Goal: Contribute content: Contribute content

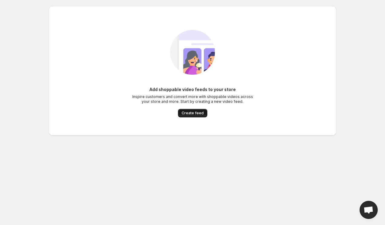
click at [189, 115] on span "Create feed" at bounding box center [192, 113] width 22 height 5
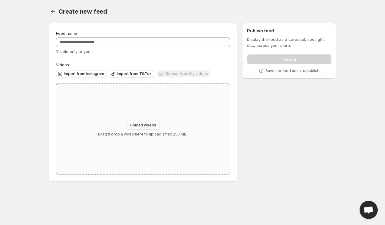
click at [145, 124] on span "Upload videos" at bounding box center [143, 125] width 26 height 5
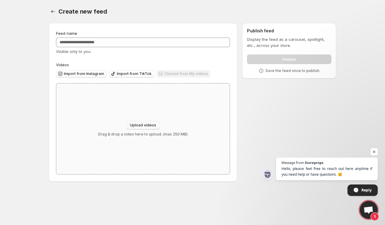
type input "**********"
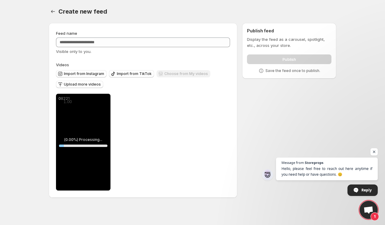
click at [143, 125] on div "08221 ( 0.00 %) Processing... 10 % Save Cancel Video title ***** File extension…" at bounding box center [143, 142] width 174 height 97
click at [90, 87] on button "Upload more videos" at bounding box center [79, 84] width 47 height 7
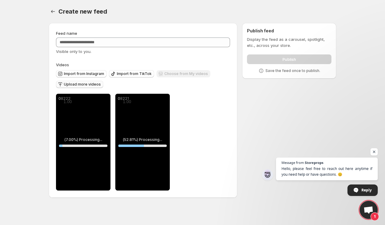
click at [87, 81] on button "Upload more videos" at bounding box center [79, 84] width 47 height 7
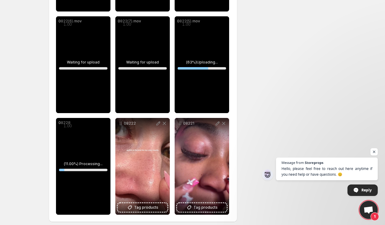
scroll to position [279, 0]
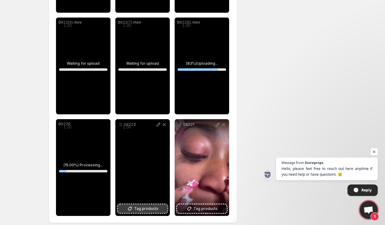
click at [137, 207] on span "Tag products" at bounding box center [146, 209] width 24 height 6
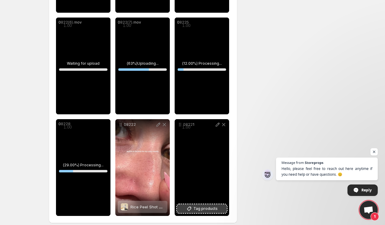
click at [205, 210] on span "Tag products" at bounding box center [205, 209] width 24 height 6
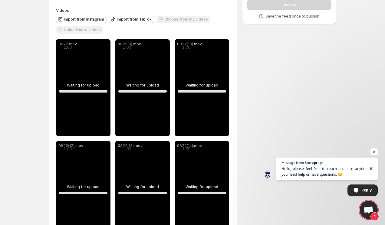
scroll to position [0, 0]
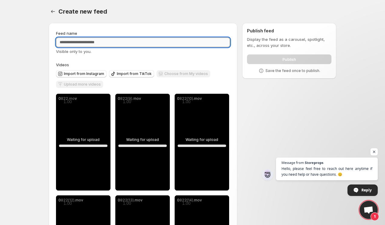
click at [96, 45] on input "Feed name" at bounding box center [143, 42] width 174 height 10
paste input "**********"
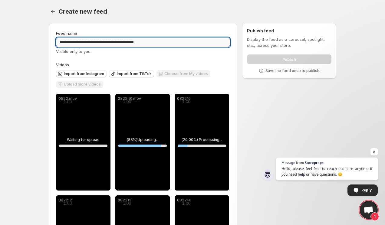
click at [100, 43] on input "**********" at bounding box center [143, 42] width 174 height 10
paste input "text"
click at [89, 43] on input "**********" at bounding box center [143, 42] width 174 height 10
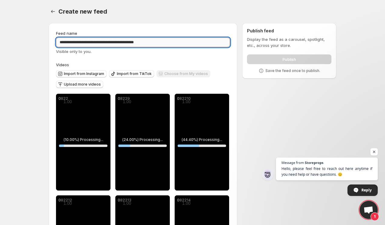
click at [89, 43] on input "**********" at bounding box center [143, 42] width 174 height 10
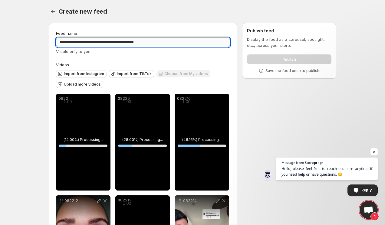
paste input "text"
drag, startPoint x: 77, startPoint y: 43, endPoint x: 18, endPoint y: 44, distance: 59.3
click at [18, 44] on body "**********" at bounding box center [192, 112] width 385 height 225
drag, startPoint x: 145, startPoint y: 42, endPoint x: 124, endPoint y: 43, distance: 21.8
click at [124, 43] on input "**********" at bounding box center [143, 42] width 174 height 10
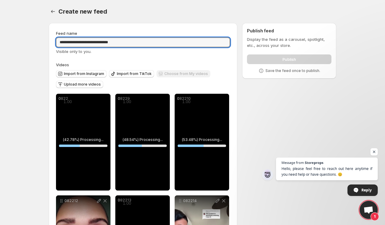
click at [154, 35] on div "Feed name" at bounding box center [143, 33] width 174 height 6
click at [136, 45] on input "**********" at bounding box center [143, 42] width 174 height 10
click at [137, 31] on div "Feed name" at bounding box center [143, 33] width 174 height 6
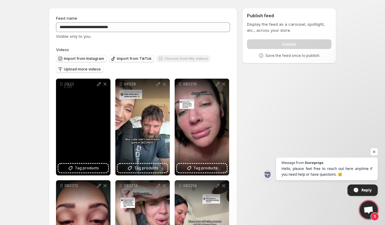
scroll to position [10, 0]
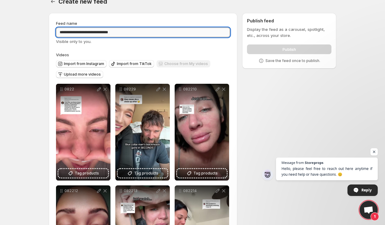
click at [90, 33] on input "**********" at bounding box center [143, 33] width 174 height 10
click at [89, 29] on input "**********" at bounding box center [143, 33] width 174 height 10
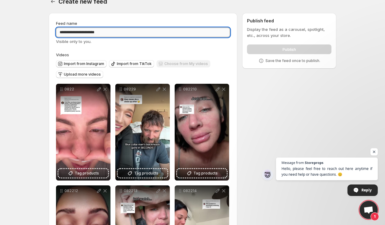
click at [89, 29] on input "**********" at bounding box center [143, 33] width 174 height 10
paste input "*"
type input "**********"
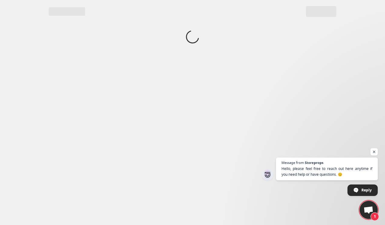
scroll to position [0, 0]
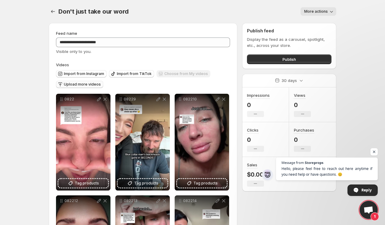
click at [93, 84] on span "Upload more videos" at bounding box center [82, 84] width 37 height 5
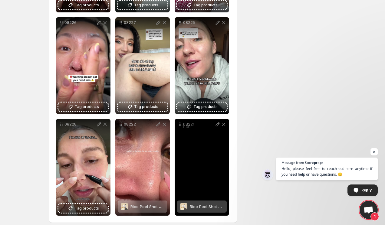
scroll to position [279, 0]
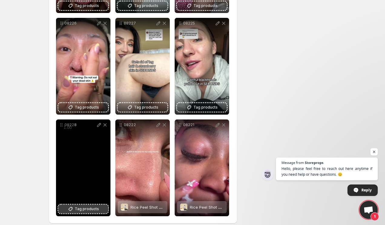
click at [87, 211] on span "Tag products" at bounding box center [87, 209] width 24 height 6
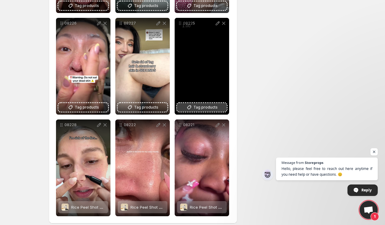
click at [205, 109] on span "Tag products" at bounding box center [205, 107] width 24 height 6
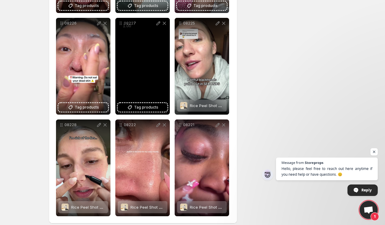
click at [152, 113] on div "08227" at bounding box center [142, 66] width 54 height 97
click at [152, 111] on button "Tag products" at bounding box center [143, 107] width 50 height 8
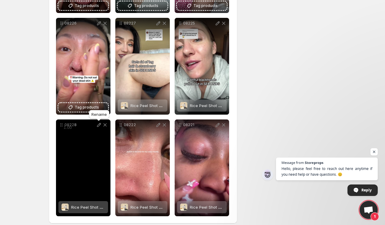
click at [93, 110] on div "Rename" at bounding box center [99, 115] width 23 height 13
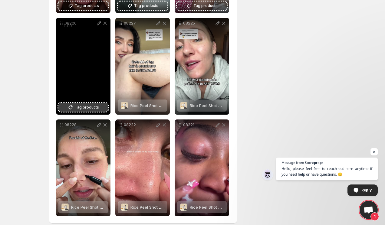
click at [90, 108] on span "Tag products" at bounding box center [87, 107] width 24 height 6
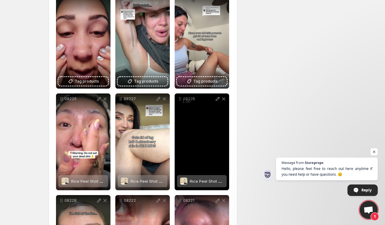
scroll to position [197, 0]
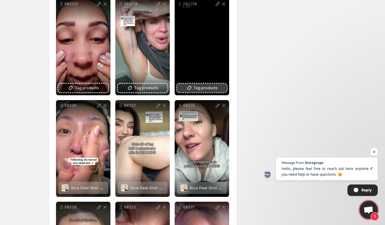
click at [211, 89] on span "Tag products" at bounding box center [205, 88] width 24 height 6
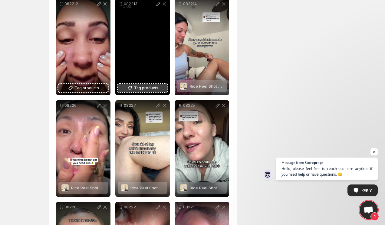
click at [138, 86] on span "Tag products" at bounding box center [146, 88] width 24 height 6
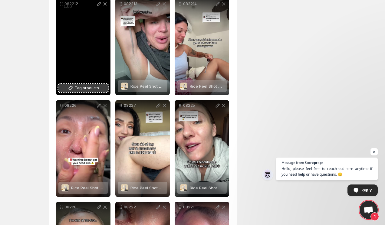
click at [102, 89] on button "Tag products" at bounding box center [83, 88] width 50 height 8
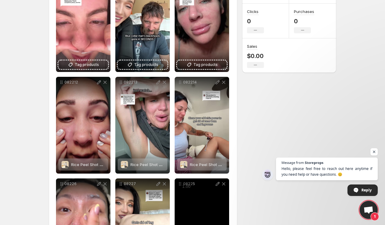
scroll to position [50, 0]
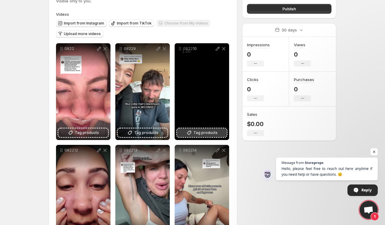
click at [209, 132] on span "Tag products" at bounding box center [205, 133] width 24 height 6
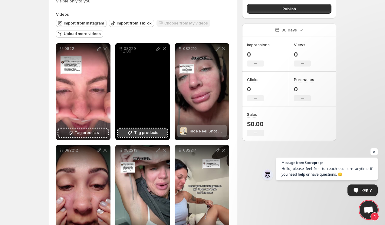
click at [146, 133] on span "Tag products" at bounding box center [146, 133] width 24 height 6
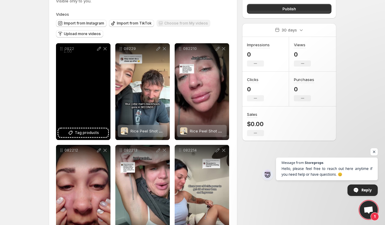
click at [95, 129] on div "0822" at bounding box center [83, 91] width 54 height 97
click at [103, 127] on div "0822" at bounding box center [83, 91] width 54 height 97
click at [102, 131] on button "Tag products" at bounding box center [83, 133] width 50 height 8
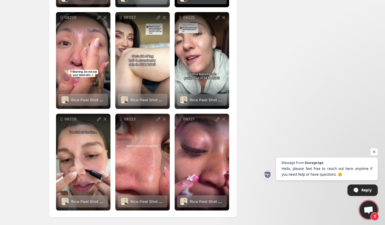
scroll to position [0, 0]
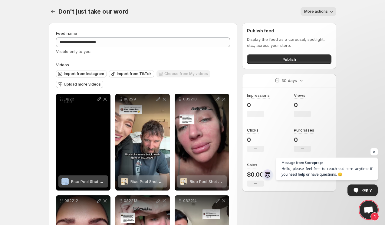
drag, startPoint x: 91, startPoint y: 128, endPoint x: 80, endPoint y: 127, distance: 10.7
click at [80, 127] on div "0822" at bounding box center [83, 142] width 54 height 97
drag, startPoint x: 60, startPoint y: 101, endPoint x: 66, endPoint y: 100, distance: 5.8
click at [66, 100] on div "1.00 « − + » ×" at bounding box center [69, 101] width 18 height 9
drag, startPoint x: 62, startPoint y: 100, endPoint x: 59, endPoint y: 105, distance: 5.6
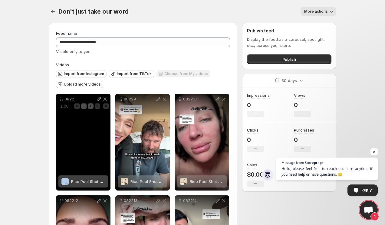
click at [59, 105] on span "1.00" at bounding box center [64, 106] width 12 height 6
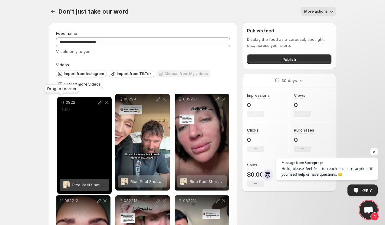
click at [63, 102] on icon at bounding box center [63, 102] width 1 height 1
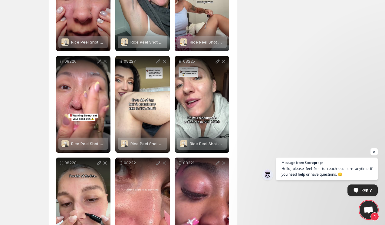
scroll to position [285, 0]
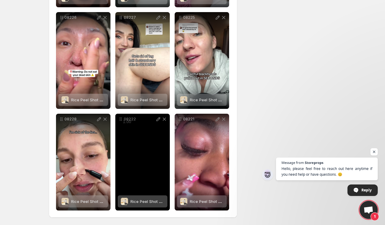
click at [122, 118] on div "1.00 « − + » ×" at bounding box center [129, 121] width 18 height 9
drag, startPoint x: 128, startPoint y: 121, endPoint x: 129, endPoint y: 132, distance: 11.6
click at [129, 128] on span "1.00" at bounding box center [127, 125] width 12 height 6
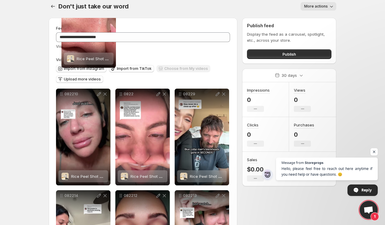
scroll to position [0, 0]
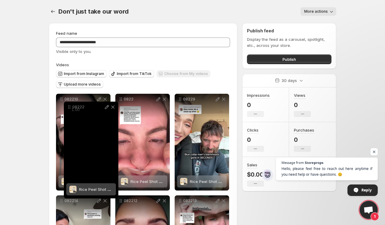
drag, startPoint x: 120, startPoint y: 120, endPoint x: 59, endPoint y: 104, distance: 63.0
click at [64, 104] on div "08222 Rice Peel Shot Ampoule™" at bounding box center [91, 150] width 54 height 97
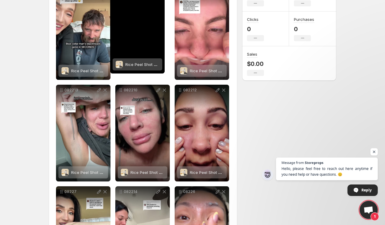
scroll to position [69, 0]
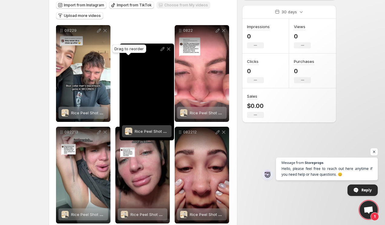
drag, startPoint x: 177, startPoint y: 139, endPoint x: 123, endPoint y: 57, distance: 98.3
click at [122, 50] on body "**********" at bounding box center [192, 43] width 385 height 225
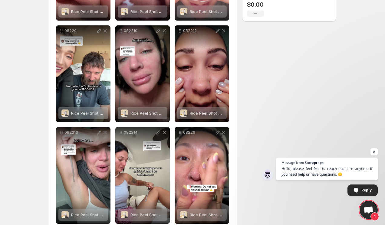
scroll to position [0, 0]
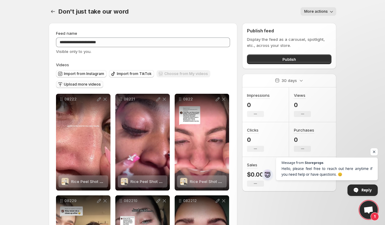
click at [97, 81] on button "Upload more videos" at bounding box center [79, 84] width 47 height 7
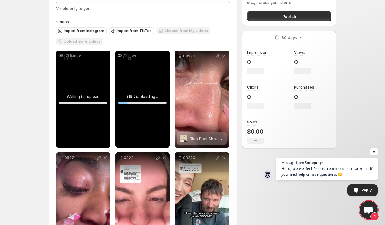
scroll to position [54, 0]
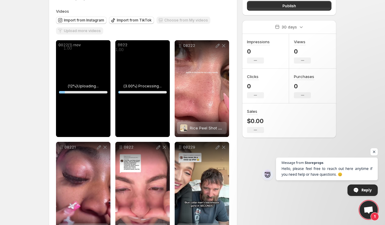
drag, startPoint x: 122, startPoint y: 47, endPoint x: 123, endPoint y: 62, distance: 14.5
click at [122, 61] on div "0822 ( 11.00 %) Processing... 11 %" at bounding box center [142, 88] width 54 height 97
click at [130, 46] on p "0822" at bounding box center [143, 45] width 50 height 5
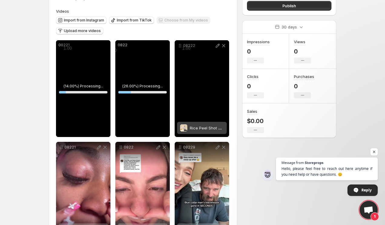
click at [75, 45] on div "1.00 « − + » ×" at bounding box center [67, 47] width 14 height 9
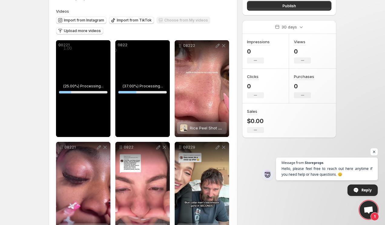
drag, startPoint x: 181, startPoint y: 46, endPoint x: 81, endPoint y: 44, distance: 99.2
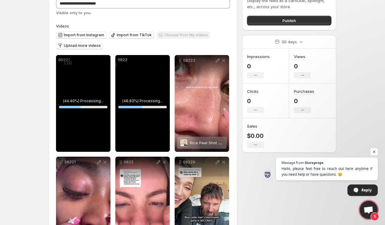
scroll to position [33, 0]
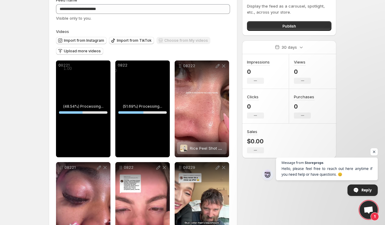
click at [375, 148] on body "**********" at bounding box center [192, 79] width 385 height 225
click at [375, 150] on span "Open chat" at bounding box center [374, 152] width 8 height 8
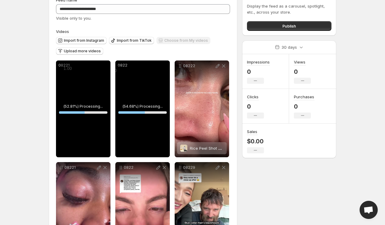
scroll to position [21, 0]
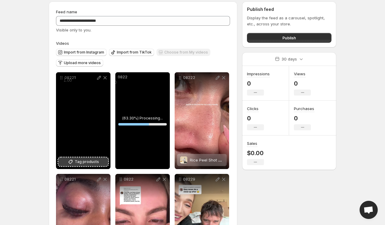
click at [84, 165] on button "Tag products" at bounding box center [83, 162] width 50 height 8
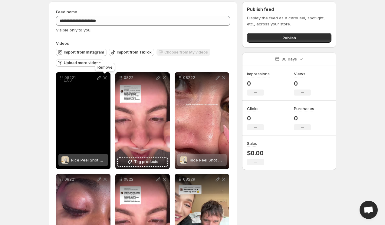
click at [105, 77] on icon at bounding box center [104, 77] width 3 height 3
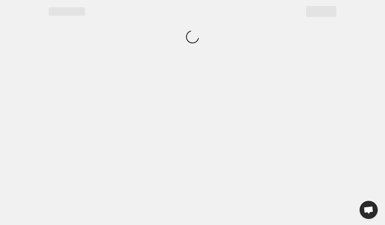
scroll to position [0, 0]
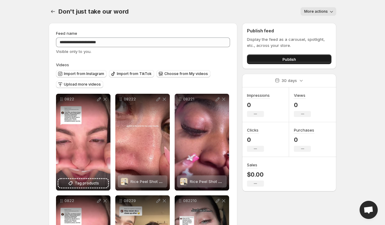
click at [257, 60] on button "Publish" at bounding box center [289, 59] width 84 height 10
click at [271, 62] on button "Publish" at bounding box center [289, 59] width 84 height 10
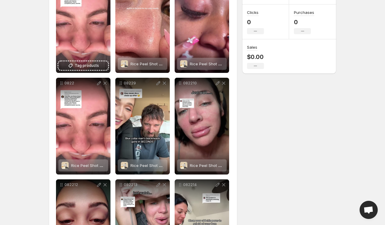
scroll to position [120, 0]
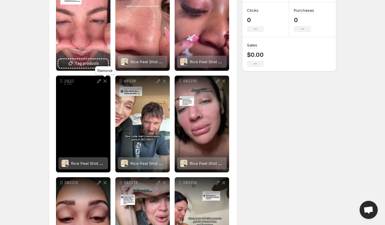
click at [106, 83] on icon at bounding box center [105, 81] width 6 height 6
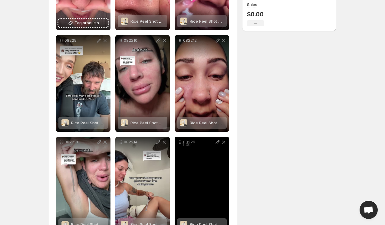
scroll to position [159, 0]
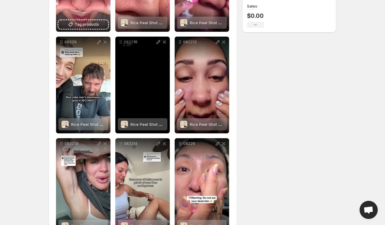
drag, startPoint x: 182, startPoint y: 143, endPoint x: 132, endPoint y: 90, distance: 73.4
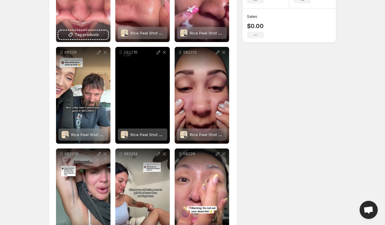
scroll to position [151, 0]
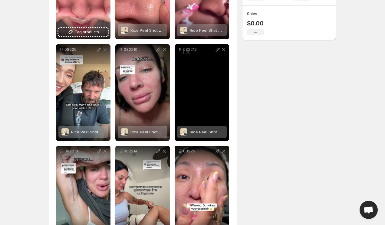
drag, startPoint x: 181, startPoint y: 151, endPoint x: 189, endPoint y: 125, distance: 28.0
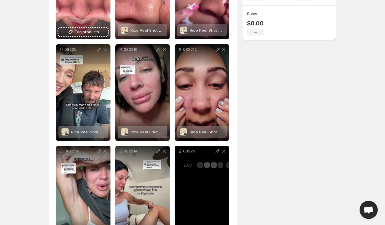
drag, startPoint x: 181, startPoint y: 151, endPoint x: 184, endPoint y: 166, distance: 14.6
click at [184, 166] on span "1.00" at bounding box center [187, 165] width 12 height 6
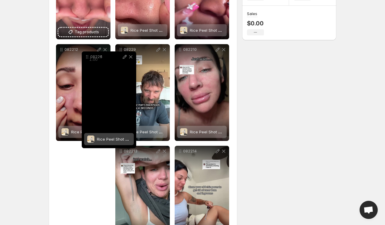
drag, startPoint x: 180, startPoint y: 152, endPoint x: 91, endPoint y: 58, distance: 129.0
click at [91, 58] on div "08226 Rice Peel Shot Ampoule™" at bounding box center [109, 99] width 54 height 97
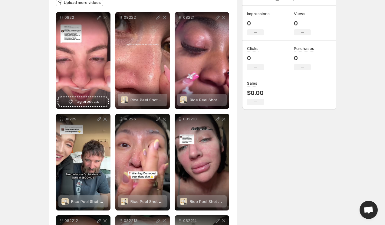
scroll to position [86, 0]
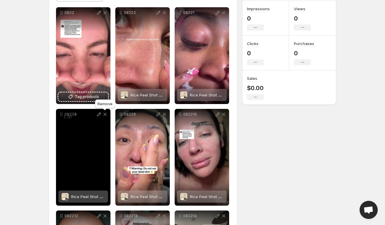
click at [106, 116] on icon at bounding box center [104, 114] width 3 height 3
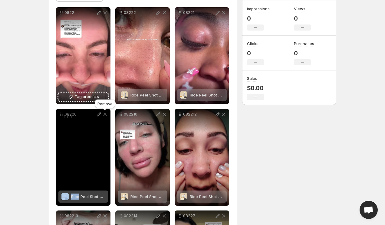
click at [106, 116] on icon at bounding box center [104, 114] width 3 height 3
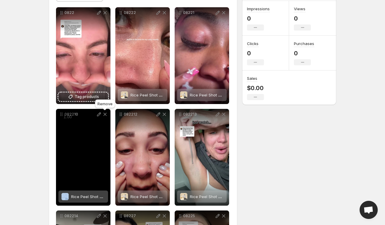
click at [106, 116] on icon at bounding box center [104, 114] width 3 height 3
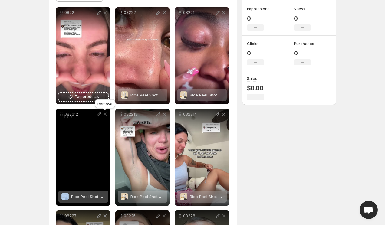
click at [106, 116] on icon at bounding box center [104, 114] width 3 height 3
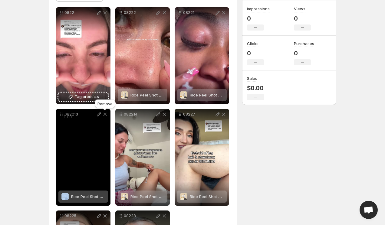
click at [106, 116] on icon at bounding box center [104, 114] width 3 height 3
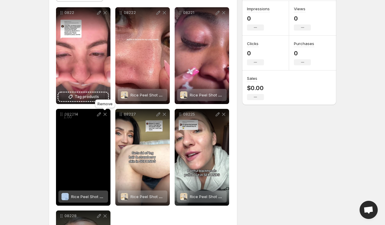
click at [106, 116] on icon at bounding box center [104, 114] width 3 height 3
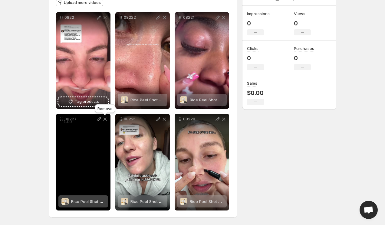
click at [106, 119] on icon at bounding box center [105, 119] width 6 height 6
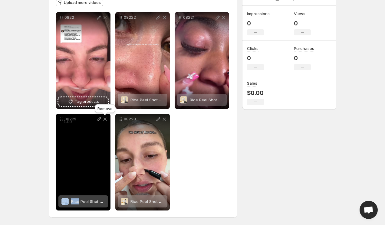
click at [106, 119] on icon at bounding box center [105, 119] width 6 height 6
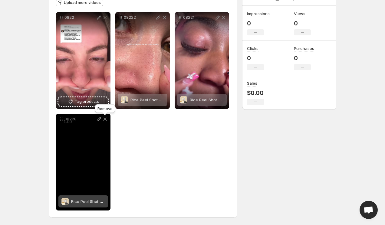
click at [106, 119] on icon at bounding box center [105, 119] width 6 height 6
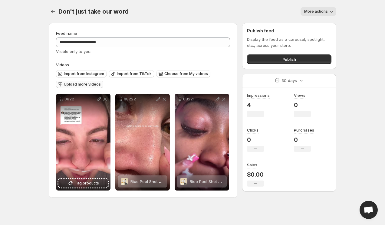
click at [96, 84] on span "Upload more videos" at bounding box center [82, 84] width 37 height 5
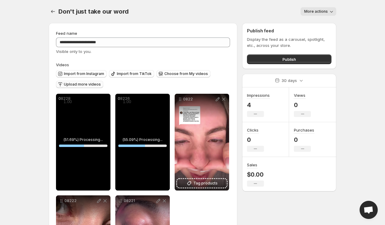
click at [322, 15] on button "More actions" at bounding box center [318, 11] width 36 height 8
click at [342, 15] on div "**********" at bounding box center [192, 153] width 302 height 307
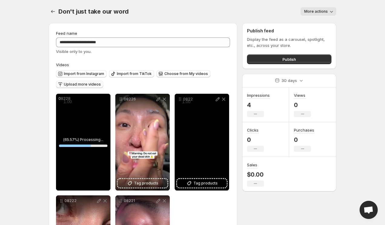
scroll to position [82, 0]
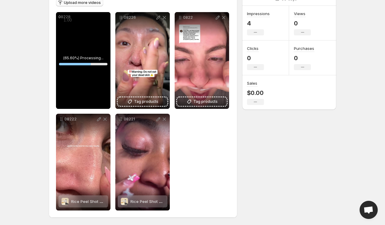
click at [195, 184] on div "08228 ( 65.60 %) Processing... 65.60419333066544 % Save Cancel Video title ****…" at bounding box center [143, 111] width 174 height 198
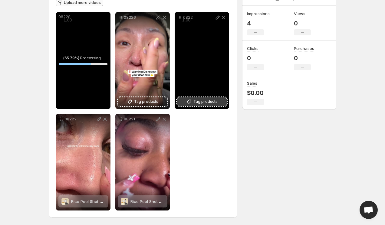
click at [195, 105] on button "Tag products" at bounding box center [202, 101] width 50 height 8
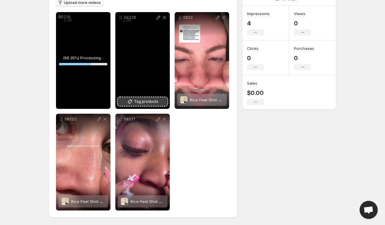
click at [148, 101] on span "Tag products" at bounding box center [146, 102] width 24 height 6
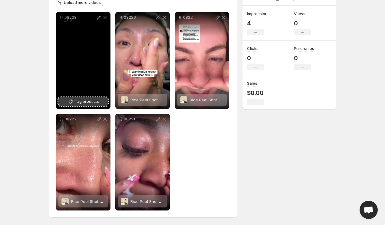
click at [91, 103] on span "Tag products" at bounding box center [87, 102] width 24 height 6
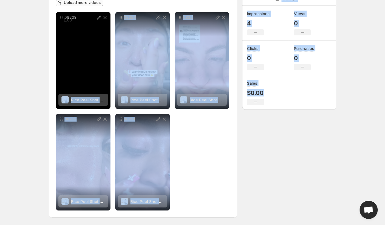
drag, startPoint x: 180, startPoint y: 14, endPoint x: 95, endPoint y: 18, distance: 84.8
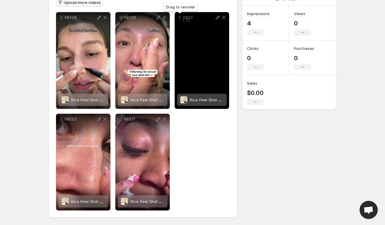
click at [186, 7] on div "Drag to reorder" at bounding box center [180, 8] width 37 height 13
click at [194, 34] on div "0822" at bounding box center [201, 60] width 54 height 97
drag, startPoint x: 187, startPoint y: 19, endPoint x: 189, endPoint y: 30, distance: 11.4
click at [189, 23] on span "1.00" at bounding box center [186, 20] width 12 height 6
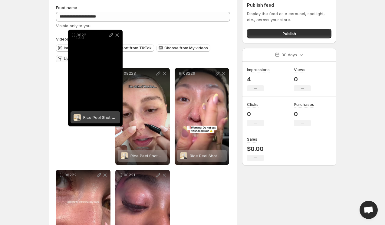
scroll to position [0, 0]
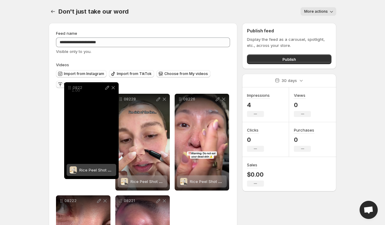
drag, startPoint x: 181, startPoint y: 18, endPoint x: 70, endPoint y: 47, distance: 114.5
click at [70, 89] on div "0822 Rice Peel Shot Ampoule™" at bounding box center [91, 130] width 54 height 97
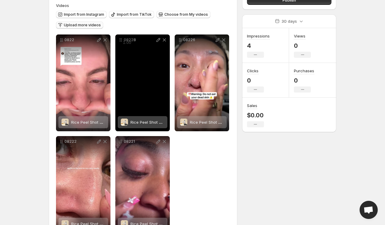
scroll to position [60, 0]
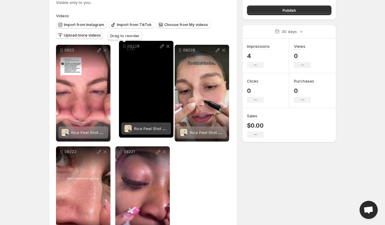
drag, startPoint x: 178, startPoint y: 37, endPoint x: 123, endPoint y: 41, distance: 55.8
click at [123, 43] on icon at bounding box center [124, 46] width 6 height 6
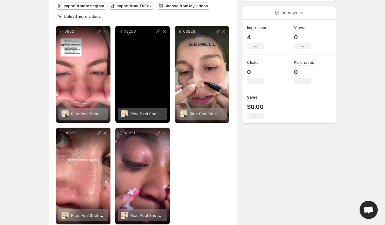
scroll to position [81, 0]
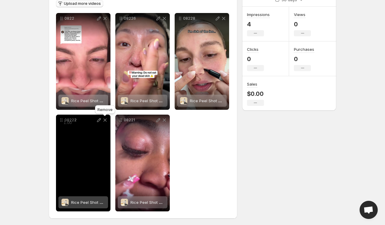
click at [106, 120] on icon at bounding box center [105, 120] width 6 height 6
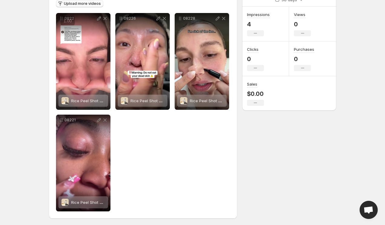
click at [87, 6] on span "Upload more videos" at bounding box center [82, 3] width 37 height 5
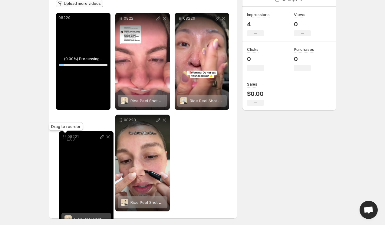
drag, startPoint x: 118, startPoint y: 119, endPoint x: 62, endPoint y: 135, distance: 58.1
click at [62, 135] on icon at bounding box center [64, 137] width 6 height 6
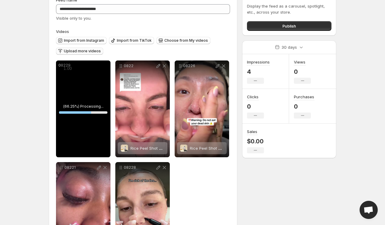
scroll to position [34, 0]
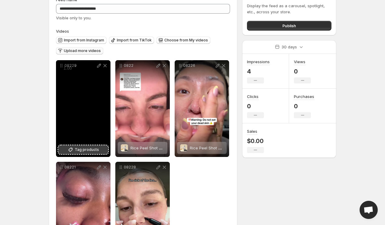
click at [82, 146] on button "Tag products" at bounding box center [83, 149] width 50 height 8
drag, startPoint x: 60, startPoint y: 64, endPoint x: 61, endPoint y: 80, distance: 15.7
click at [61, 80] on div "08229 Rice Peel Shot Ampoule™" at bounding box center [83, 108] width 54 height 97
drag, startPoint x: 65, startPoint y: 67, endPoint x: 65, endPoint y: 76, distance: 9.4
click at [65, 71] on span "1.00" at bounding box center [68, 68] width 12 height 6
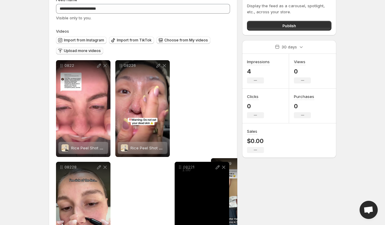
drag, startPoint x: 60, startPoint y: 67, endPoint x: 215, endPoint y: 166, distance: 183.5
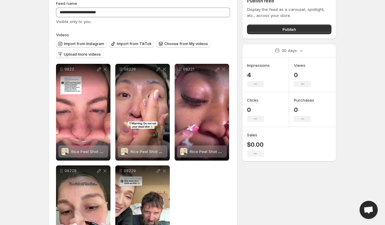
scroll to position [0, 0]
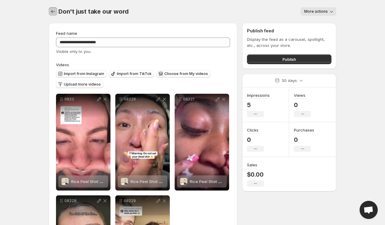
click at [53, 14] on icon "Settings" at bounding box center [53, 11] width 6 height 6
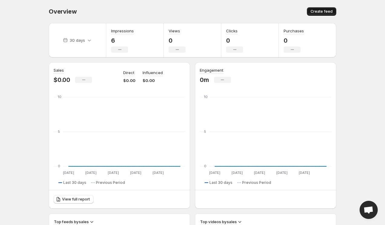
click at [315, 12] on span "Create feed" at bounding box center [321, 11] width 22 height 5
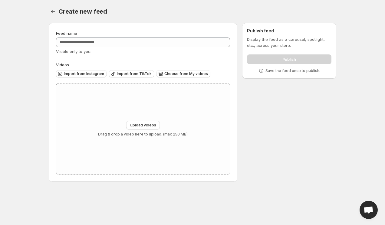
click at [163, 52] on div "Visible only to you." at bounding box center [143, 51] width 174 height 6
click at [160, 48] on div "Feed name Visible only to you." at bounding box center [143, 42] width 174 height 24
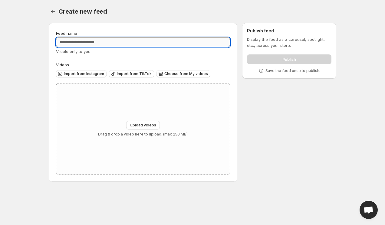
click at [156, 45] on input "Feed name" at bounding box center [143, 42] width 174 height 10
type input "**********"
click at [145, 127] on span "Upload videos" at bounding box center [143, 125] width 26 height 5
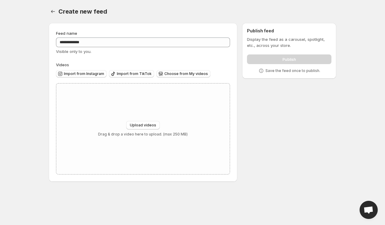
type input "**********"
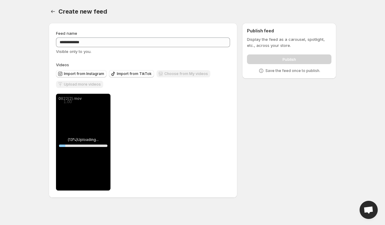
click at [93, 82] on div "Upload more videos" at bounding box center [79, 85] width 47 height 8
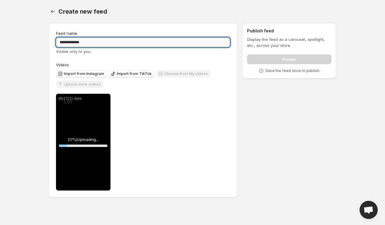
click at [107, 42] on input "**********" at bounding box center [143, 42] width 174 height 10
click at [126, 96] on div "**********" at bounding box center [143, 142] width 174 height 97
click at [112, 44] on input "**********" at bounding box center [143, 42] width 174 height 10
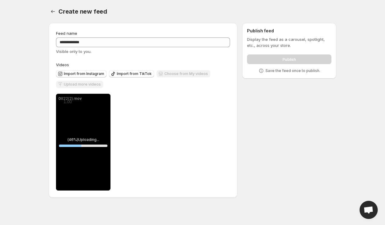
click at [174, 93] on div "**********" at bounding box center [143, 140] width 174 height 99
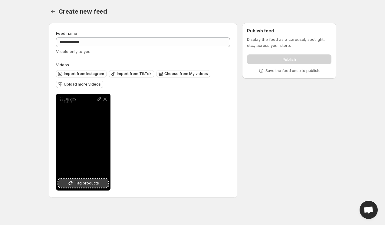
click at [83, 182] on span "Tag products" at bounding box center [87, 183] width 24 height 6
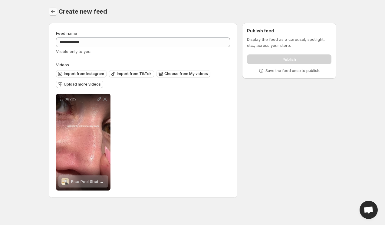
click at [49, 12] on button "Settings" at bounding box center [53, 11] width 8 height 8
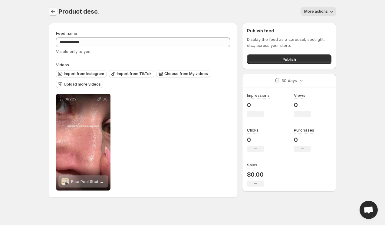
click at [55, 13] on icon "Settings" at bounding box center [53, 11] width 6 height 6
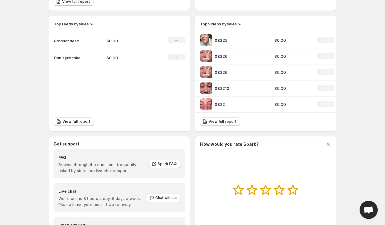
scroll to position [199, 0]
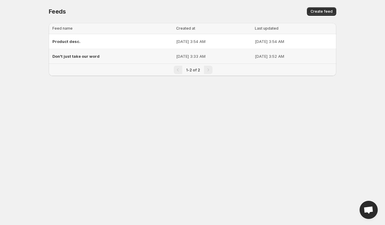
click at [74, 55] on span "Don't just take our word" at bounding box center [75, 56] width 47 height 5
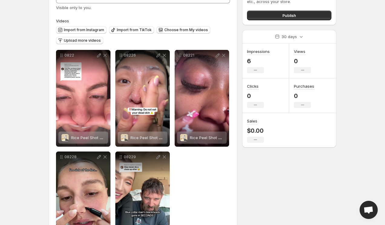
scroll to position [41, 0]
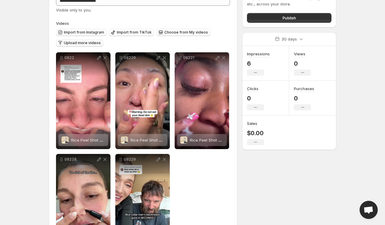
click at [88, 43] on span "Upload more videos" at bounding box center [82, 43] width 37 height 5
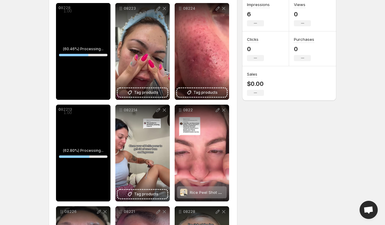
scroll to position [125, 0]
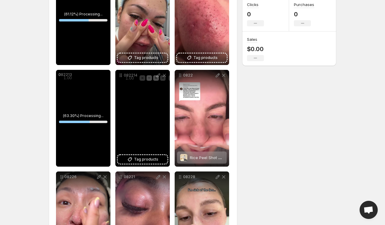
drag, startPoint x: 125, startPoint y: 78, endPoint x: 137, endPoint y: 86, distance: 14.9
click at [135, 81] on span "1.00" at bounding box center [130, 78] width 12 height 6
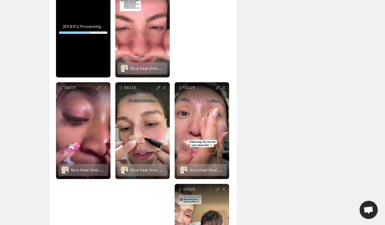
scroll to position [285, 0]
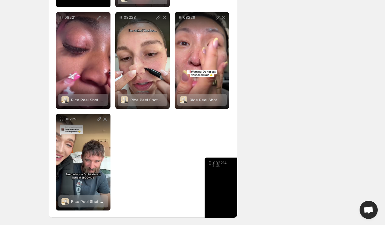
drag, startPoint x: 119, startPoint y: 77, endPoint x: 214, endPoint y: 164, distance: 129.2
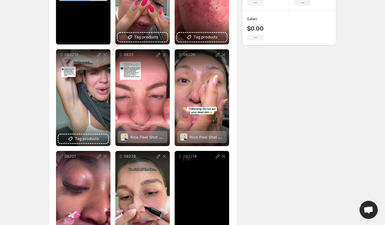
scroll to position [138, 0]
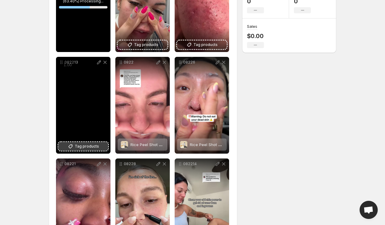
click at [84, 150] on button "Tag products" at bounding box center [83, 146] width 50 height 8
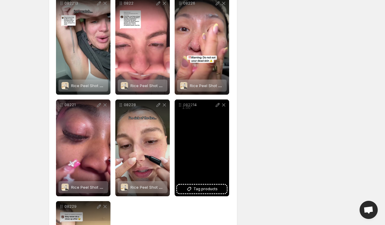
scroll to position [199, 0]
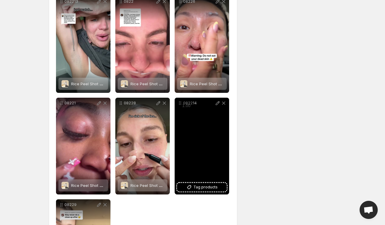
click at [204, 183] on div "082214" at bounding box center [201, 146] width 54 height 97
click at [203, 187] on span "Tag products" at bounding box center [205, 187] width 24 height 6
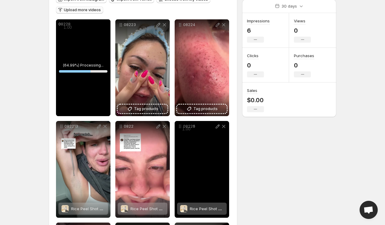
scroll to position [67, 0]
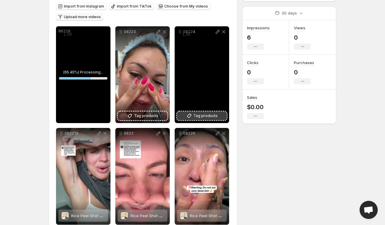
click at [204, 115] on span "Tag products" at bounding box center [205, 116] width 24 height 6
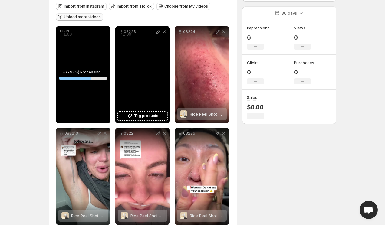
click at [136, 122] on div "08223" at bounding box center [142, 74] width 54 height 97
click at [139, 117] on span "Tag products" at bounding box center [146, 116] width 24 height 6
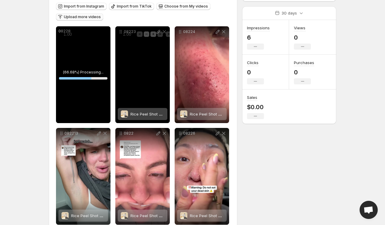
drag, startPoint x: 130, startPoint y: 32, endPoint x: 132, endPoint y: 57, distance: 25.2
click at [132, 37] on span "1.00" at bounding box center [127, 34] width 12 height 6
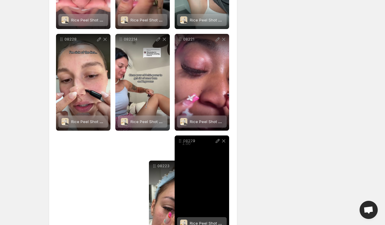
scroll to position [285, 0]
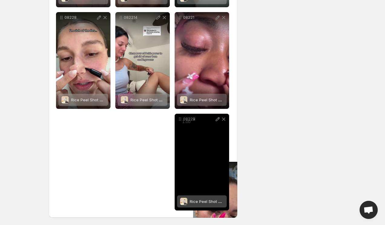
drag, startPoint x: 118, startPoint y: 34, endPoint x: 196, endPoint y: 169, distance: 155.9
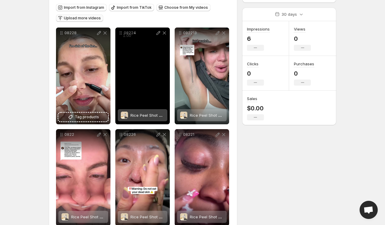
scroll to position [53, 0]
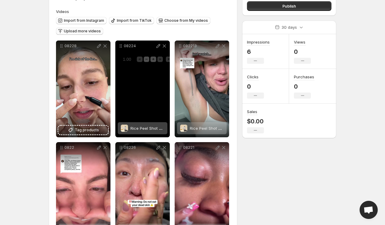
drag, startPoint x: 129, startPoint y: 47, endPoint x: 129, endPoint y: 60, distance: 13.3
click at [129, 60] on span "1.00" at bounding box center [127, 60] width 12 height 6
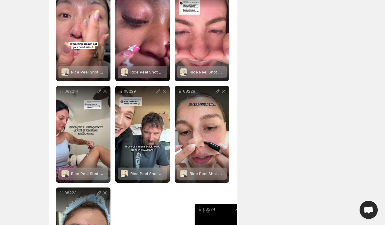
scroll to position [285, 0]
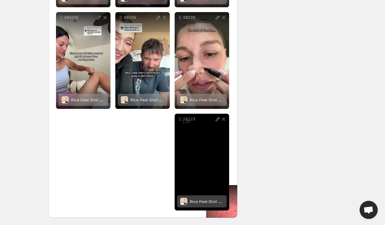
drag, startPoint x: 121, startPoint y: 47, endPoint x: 212, endPoint y: 191, distance: 170.4
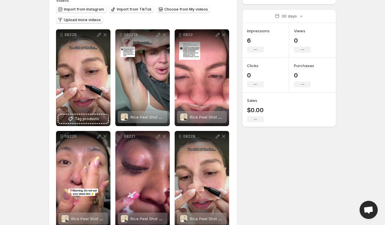
scroll to position [0, 0]
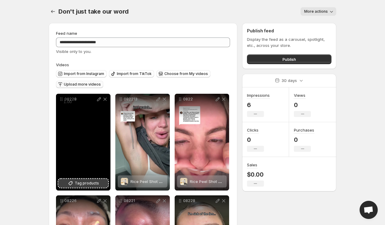
click at [88, 181] on span "Tag products" at bounding box center [87, 183] width 24 height 6
drag, startPoint x: 64, startPoint y: 99, endPoint x: 66, endPoint y: 116, distance: 16.7
click at [66, 116] on span "1.00" at bounding box center [69, 117] width 12 height 6
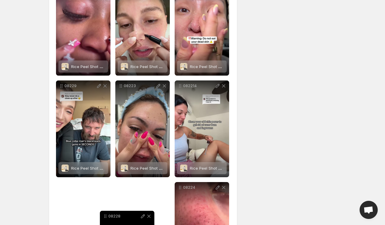
scroll to position [285, 0]
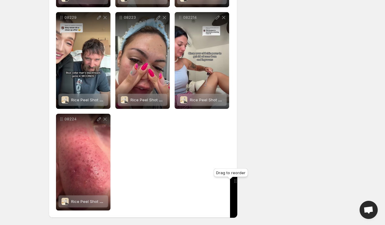
drag, startPoint x: 59, startPoint y: 99, endPoint x: 233, endPoint y: 180, distance: 191.7
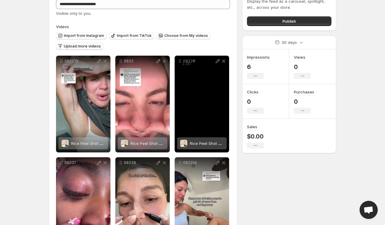
scroll to position [45, 0]
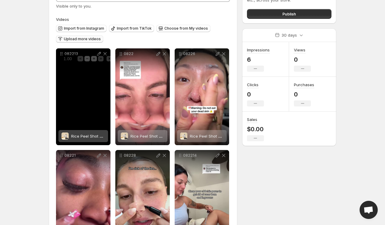
drag, startPoint x: 65, startPoint y: 58, endPoint x: 68, endPoint y: 89, distance: 31.7
click at [69, 62] on span "1.00" at bounding box center [68, 59] width 12 height 6
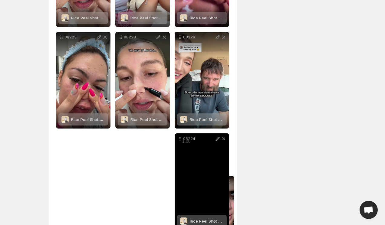
scroll to position [285, 0]
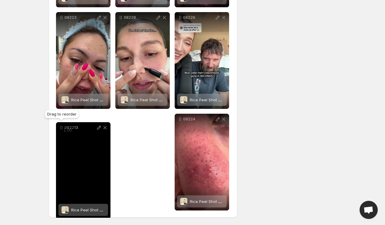
drag, startPoint x: 60, startPoint y: 55, endPoint x: 60, endPoint y: 130, distance: 74.7
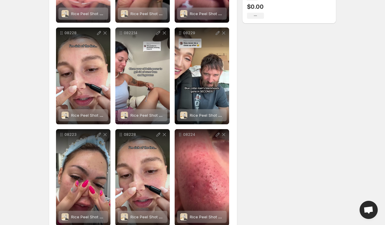
scroll to position [0, 0]
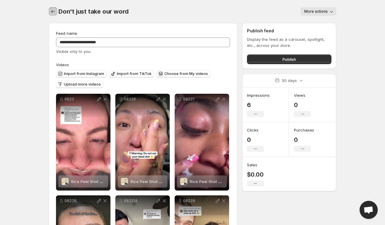
click at [52, 14] on icon "Settings" at bounding box center [53, 11] width 6 height 6
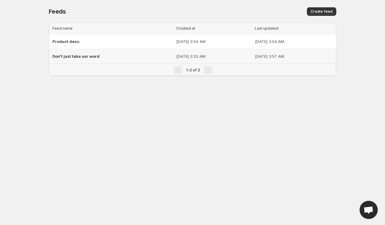
click at [82, 47] on td "Product desc." at bounding box center [111, 41] width 125 height 15
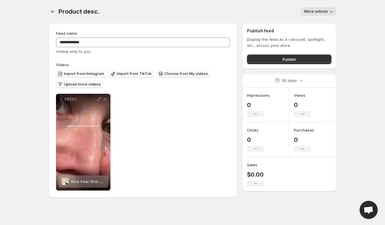
click at [86, 84] on span "Upload more videos" at bounding box center [82, 84] width 37 height 5
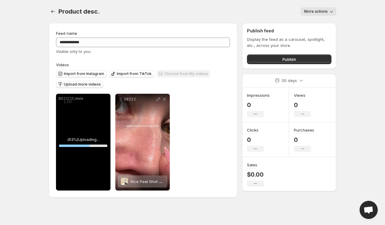
click at [90, 84] on div "Upload more videos" at bounding box center [79, 85] width 47 height 8
click at [201, 116] on div "082212 ( 10.00 %) Processing... 10 % Save Cancel Video title ****** File extens…" at bounding box center [143, 142] width 174 height 97
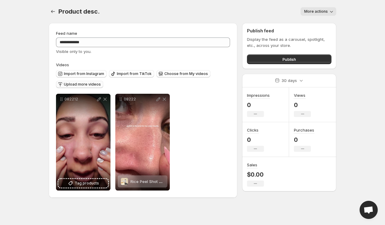
click at [96, 82] on button "Upload more videos" at bounding box center [79, 84] width 47 height 7
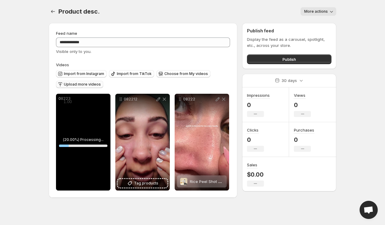
click at [65, 81] on button "Upload more videos" at bounding box center [79, 84] width 47 height 7
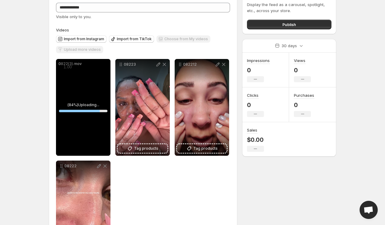
scroll to position [37, 0]
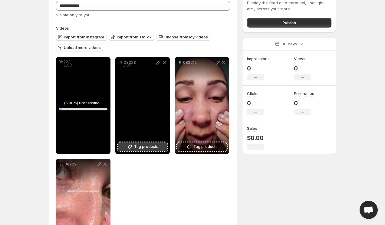
click at [139, 147] on span "Tag products" at bounding box center [146, 147] width 24 height 6
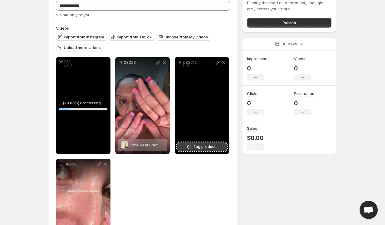
click at [211, 147] on span "Tag products" at bounding box center [205, 147] width 24 height 6
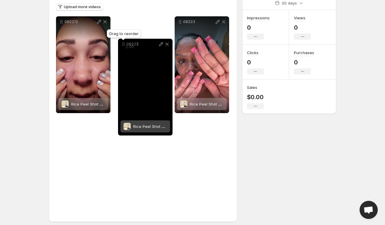
scroll to position [76, 0]
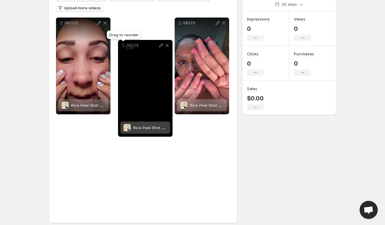
drag, startPoint x: 59, startPoint y: 120, endPoint x: 121, endPoint y: 42, distance: 99.8
click at [121, 42] on icon at bounding box center [123, 45] width 6 height 6
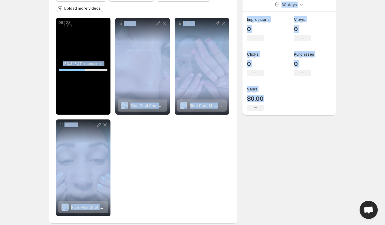
drag, startPoint x: 61, startPoint y: 121, endPoint x: 65, endPoint y: 65, distance: 56.1
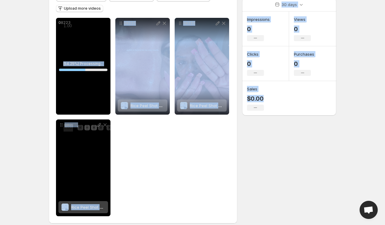
drag, startPoint x: 66, startPoint y: 130, endPoint x: 67, endPoint y: 139, distance: 8.8
click at [67, 131] on span "1.00" at bounding box center [68, 128] width 12 height 6
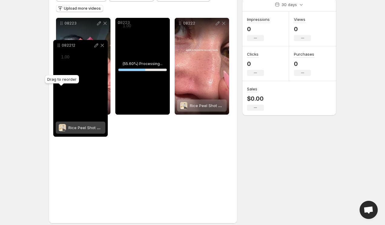
scroll to position [73, 0]
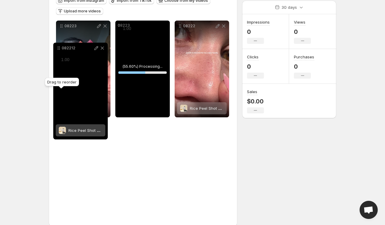
drag, startPoint x: 59, startPoint y: 125, endPoint x: 58, endPoint y: 41, distance: 83.2
click at [58, 45] on icon at bounding box center [59, 48] width 6 height 6
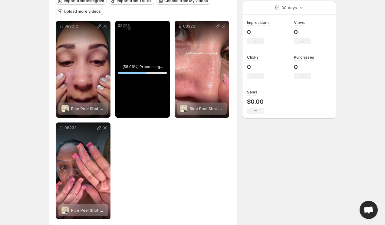
drag, startPoint x: 179, startPoint y: 26, endPoint x: 162, endPoint y: 31, distance: 17.5
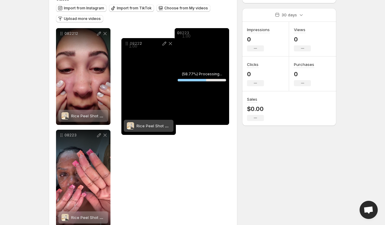
drag, startPoint x: 177, startPoint y: 26, endPoint x: 118, endPoint y: 34, distance: 60.1
click at [124, 41] on icon at bounding box center [127, 44] width 6 height 6
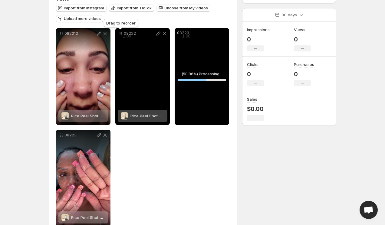
scroll to position [65, 0]
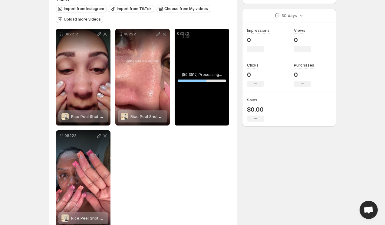
click at [196, 168] on div "082212 Rice Peel Shot Ampoule™ Save Cancel Video title ****** File extension (e…" at bounding box center [143, 128] width 174 height 198
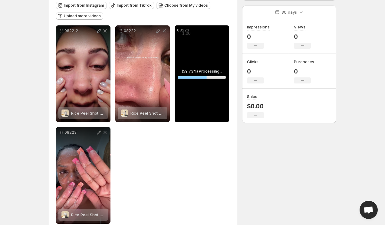
scroll to position [69, 0]
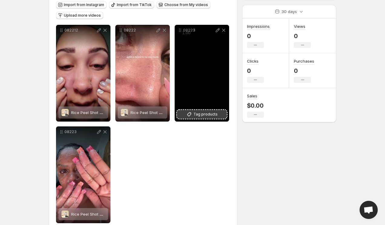
click at [218, 114] on button "Tag products" at bounding box center [202, 114] width 50 height 8
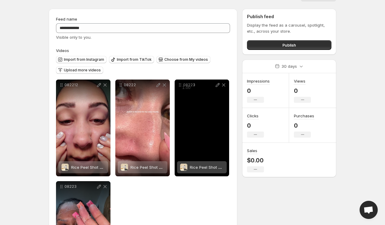
scroll to position [0, 0]
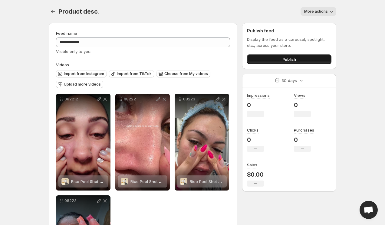
click at [268, 57] on button "Publish" at bounding box center [289, 59] width 84 height 10
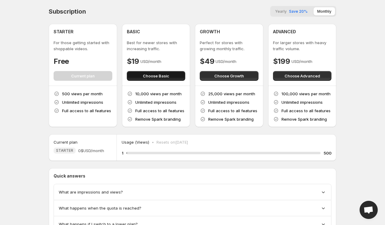
click at [157, 75] on span "Choose Basic" at bounding box center [156, 76] width 26 height 6
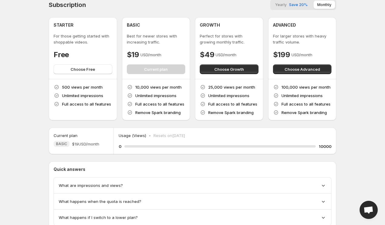
scroll to position [5, 0]
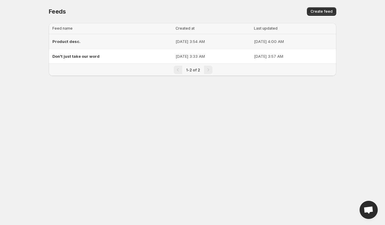
click at [74, 41] on span "Product desc." at bounding box center [66, 41] width 28 height 5
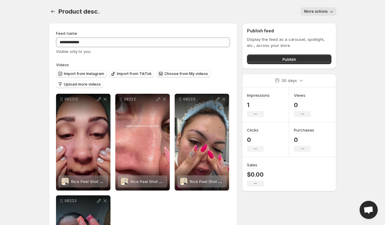
click at [328, 4] on div "Product desc.. This page is ready Product desc. More actions More actions More …" at bounding box center [192, 11] width 287 height 23
click at [328, 11] on button "More actions" at bounding box center [318, 11] width 36 height 8
click at [342, 45] on div "**********" at bounding box center [192, 153] width 302 height 307
click at [263, 59] on button "Publish" at bounding box center [289, 59] width 84 height 10
click at [265, 55] on button "Publish" at bounding box center [289, 59] width 84 height 10
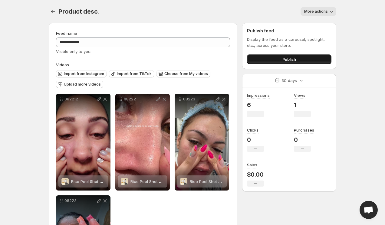
click at [269, 60] on button "Publish" at bounding box center [289, 59] width 84 height 10
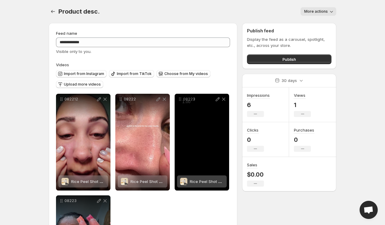
scroll to position [14, 0]
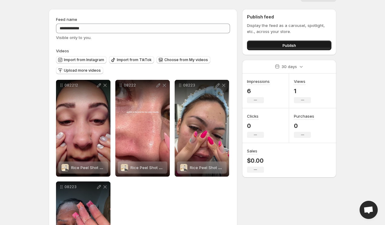
click at [291, 47] on span "Publish" at bounding box center [289, 45] width 14 height 6
click at [268, 46] on button "Publish" at bounding box center [289, 46] width 84 height 10
